Goal: Ask a question: Seek information or help from site administrators or community

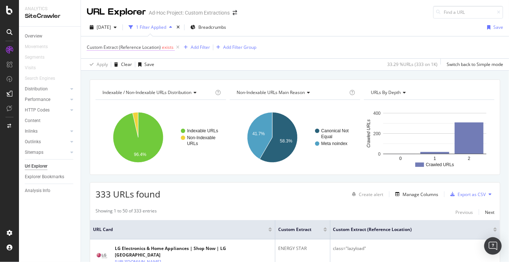
click at [139, 49] on span "Custom Extract (Reference Location)" at bounding box center [124, 47] width 74 height 6
click at [364, 43] on div "Custom Extract (Reference Location) exists Add Filter Add Filter Group" at bounding box center [295, 47] width 416 height 22
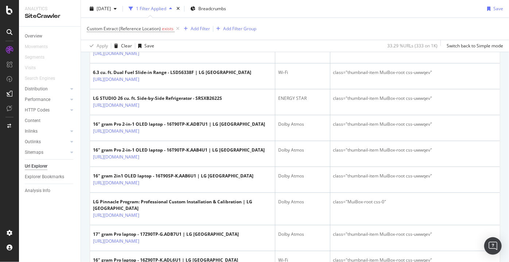
scroll to position [1384, 0]
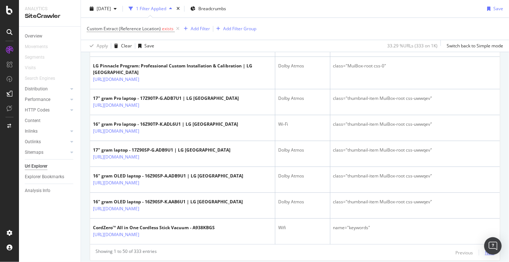
click at [485, 250] on div "Next" at bounding box center [489, 253] width 9 height 6
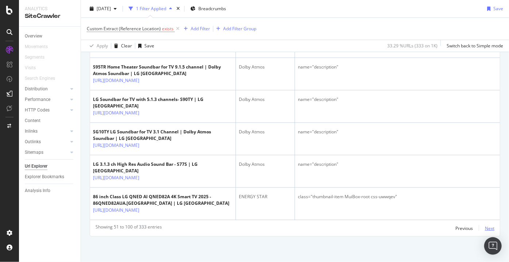
scroll to position [1581, 0]
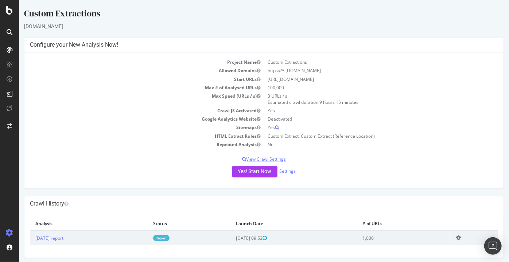
click at [262, 157] on p "View Crawl Settings" at bounding box center [264, 159] width 468 height 6
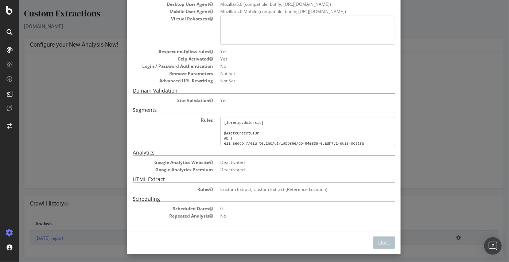
scroll to position [151, 0]
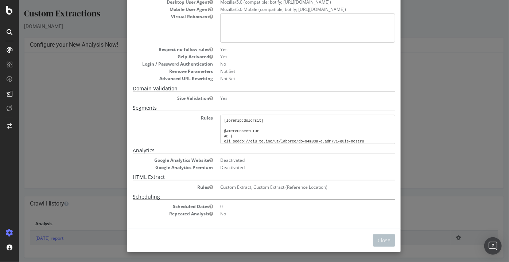
click at [66, 127] on div "× Close Project Settings Main Project Name Custom Extractions Start URLs https:…" at bounding box center [264, 131] width 490 height 262
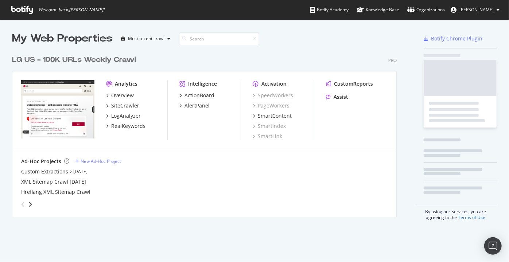
scroll to position [166, 385]
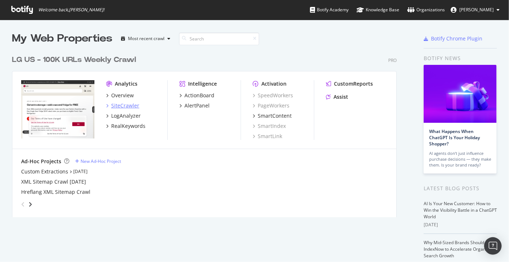
click at [126, 106] on div "SiteCrawler" at bounding box center [125, 105] width 28 height 7
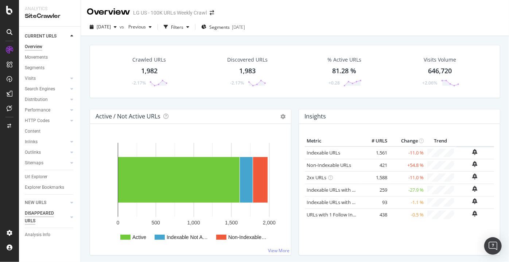
click at [32, 212] on div "DISAPPEARED URLS" at bounding box center [43, 217] width 37 height 15
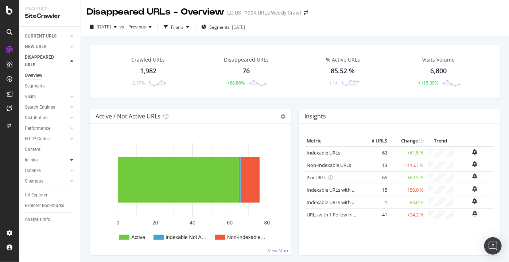
click at [73, 161] on icon at bounding box center [71, 160] width 3 height 4
click at [73, 170] on icon at bounding box center [71, 170] width 3 height 4
click at [71, 181] on icon at bounding box center [71, 181] width 3 height 4
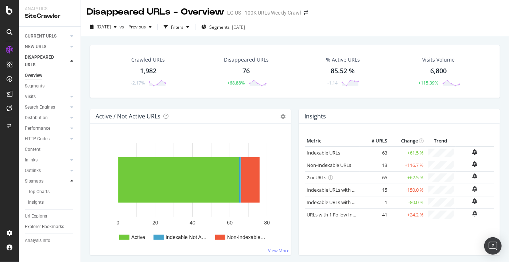
click at [71, 181] on icon at bounding box center [71, 181] width 3 height 4
click at [70, 98] on div at bounding box center [71, 96] width 7 height 7
click at [71, 47] on icon at bounding box center [71, 46] width 3 height 4
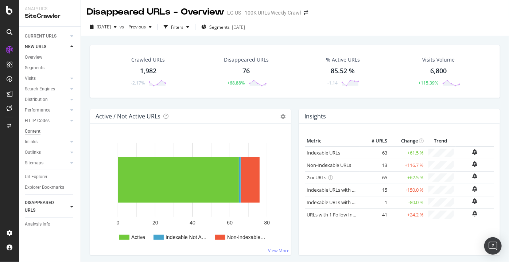
click at [38, 130] on div "Content" at bounding box center [33, 132] width 16 height 8
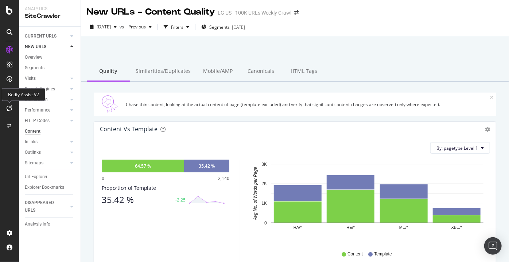
click at [11, 106] on icon at bounding box center [9, 108] width 5 height 6
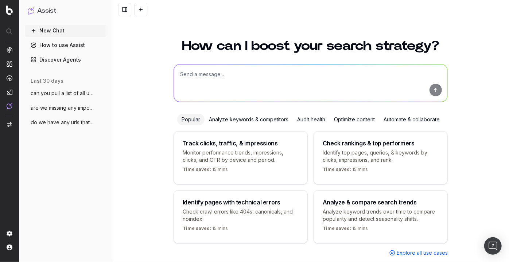
scroll to position [20, 0]
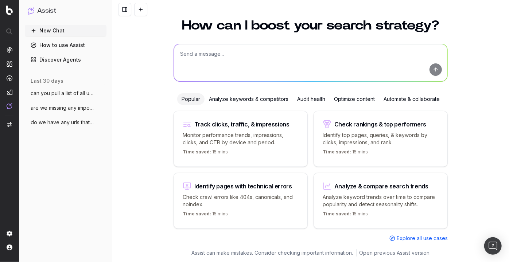
click at [222, 51] on textarea at bounding box center [310, 62] width 273 height 37
click at [333, 62] on textarea "is there a way for us to view all image alt text in botify" at bounding box center [310, 62] width 273 height 37
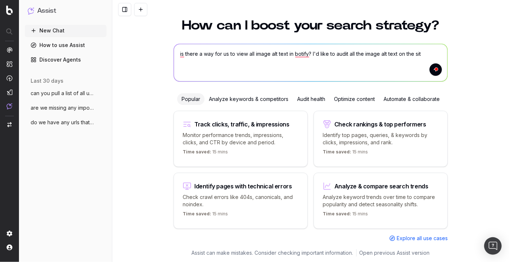
type textarea "is there a way for us to view all image alt text in botify? I'd like to audit a…"
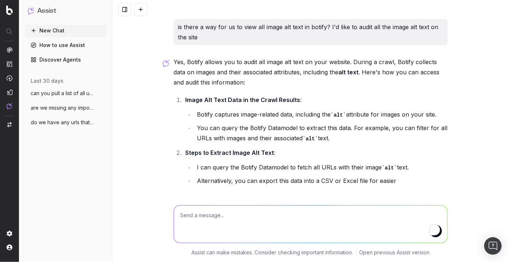
scroll to position [6, 0]
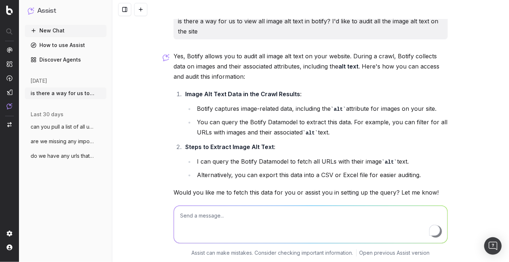
click at [226, 228] on textarea "To enrich screen reader interactions, please activate Accessibility in Grammarl…" at bounding box center [310, 224] width 273 height 37
type textarea "please fetch us this data"
click at [201, 220] on textarea "To enrich screen reader interactions, please activate Accessibility in Grammarl…" at bounding box center [310, 224] width 273 height 37
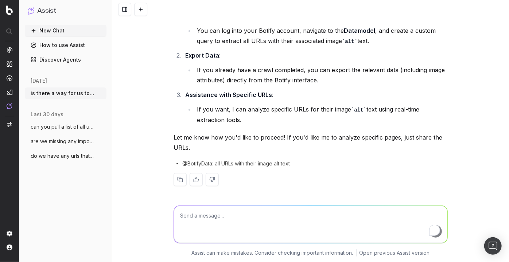
scroll to position [264, 0]
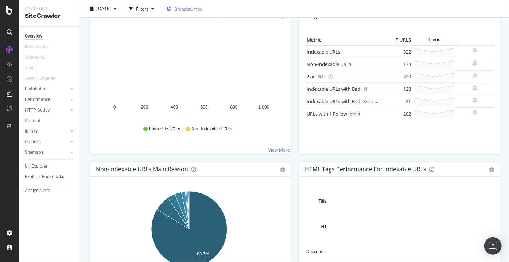
scroll to position [99, 0]
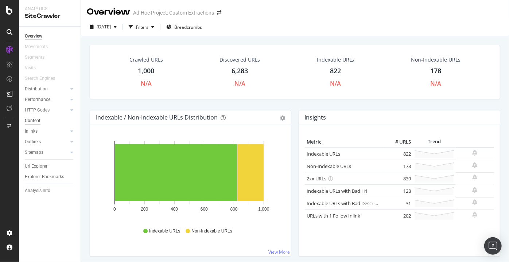
click at [33, 123] on div "Content" at bounding box center [33, 121] width 16 height 8
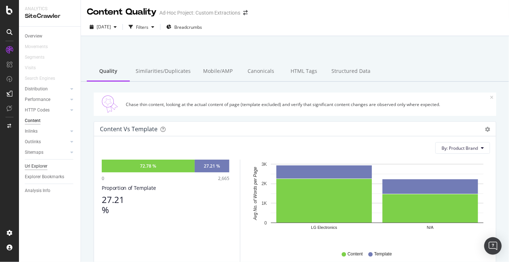
click at [40, 164] on div "Url Explorer" at bounding box center [36, 167] width 23 height 8
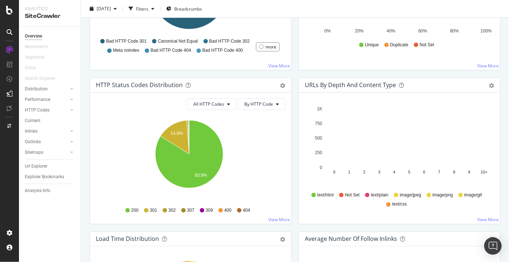
scroll to position [333, 0]
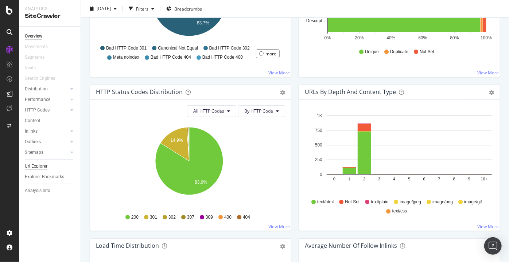
click at [39, 166] on div "Url Explorer" at bounding box center [36, 167] width 23 height 8
